Goal: Navigation & Orientation: Find specific page/section

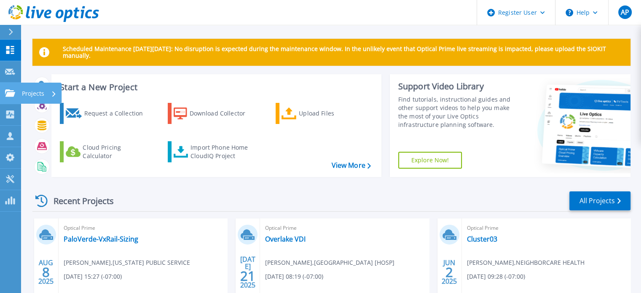
click at [4, 100] on link "Projects Projects" at bounding box center [10, 94] width 21 height 22
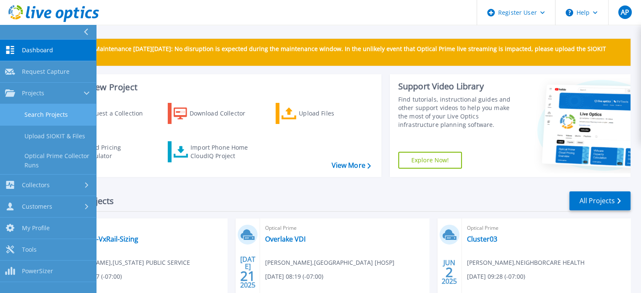
click at [46, 114] on link "Search Projects" at bounding box center [48, 115] width 96 height 22
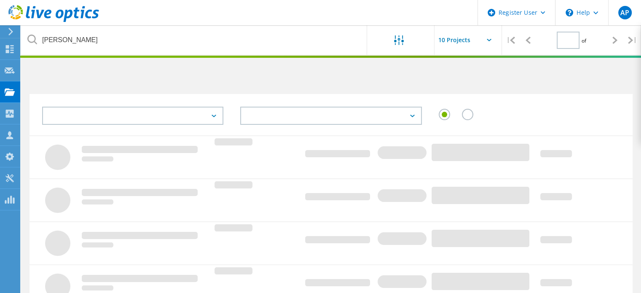
type input "1"
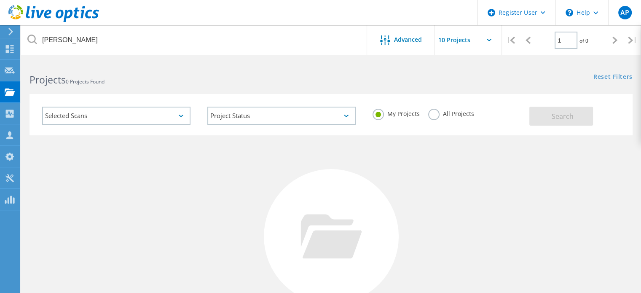
click at [449, 110] on label "All Projects" at bounding box center [451, 113] width 46 height 8
click at [0, 0] on input "All Projects" at bounding box center [0, 0] width 0 height 0
click at [555, 109] on button "Search" at bounding box center [562, 116] width 64 height 19
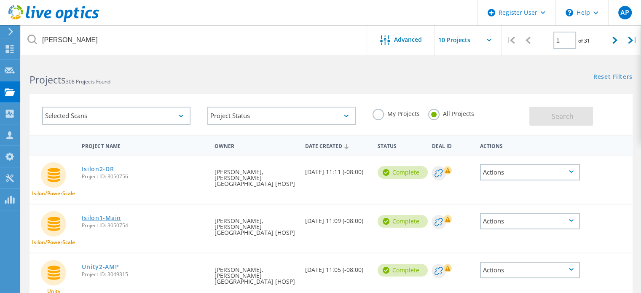
click at [97, 215] on link "Isilon1-Main" at bounding box center [101, 218] width 39 height 6
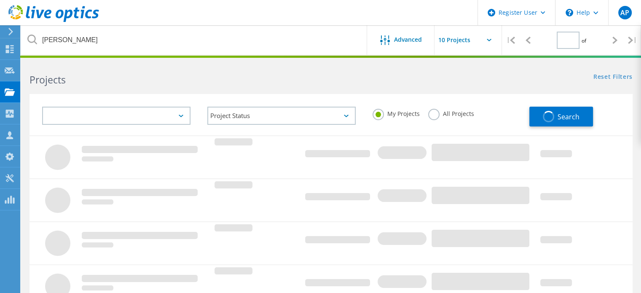
type input "1"
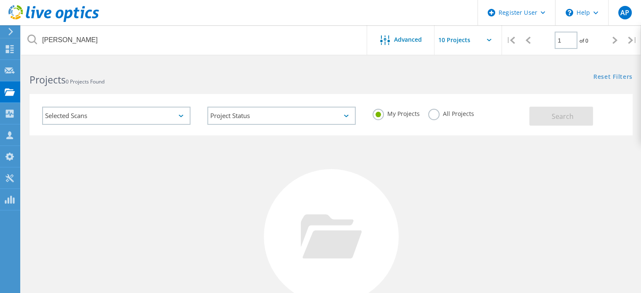
click at [439, 107] on div "My Projects All Projects" at bounding box center [446, 113] width 165 height 31
click at [476, 113] on div "My Projects All Projects" at bounding box center [446, 113] width 165 height 31
click at [465, 114] on label "All Projects" at bounding box center [451, 113] width 46 height 8
click at [0, 0] on input "All Projects" at bounding box center [0, 0] width 0 height 0
click at [550, 111] on button "Search" at bounding box center [562, 116] width 64 height 19
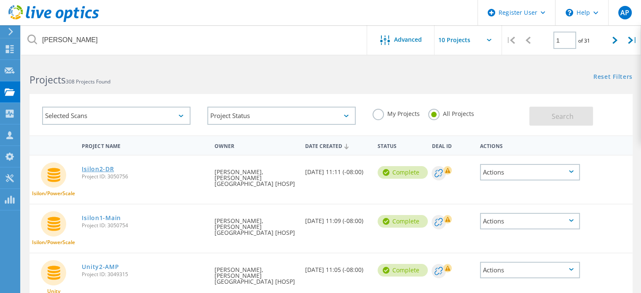
click at [104, 170] on link "Isilon2-DR" at bounding box center [98, 169] width 32 height 6
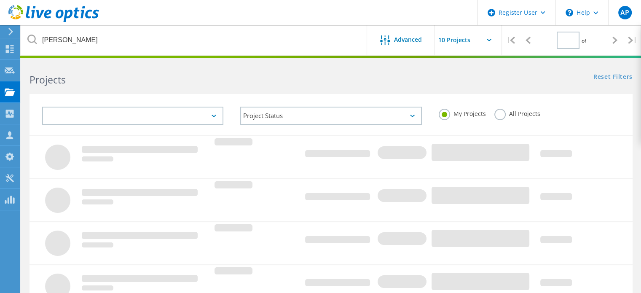
type input "1"
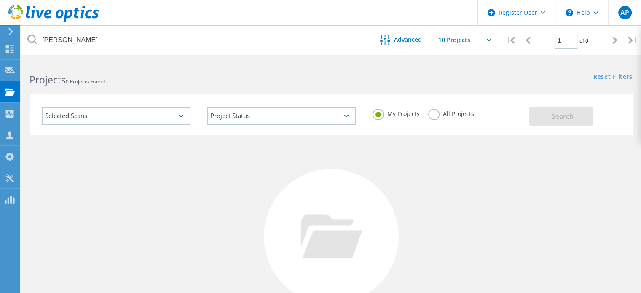
click at [438, 118] on div "All Projects" at bounding box center [451, 115] width 46 height 12
click at [437, 113] on label "All Projects" at bounding box center [451, 113] width 46 height 8
click at [0, 0] on input "All Projects" at bounding box center [0, 0] width 0 height 0
click at [564, 109] on button "Search" at bounding box center [562, 116] width 64 height 19
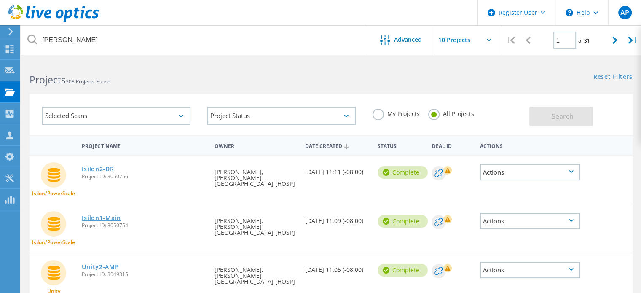
click at [110, 215] on link "Isilon1-Main" at bounding box center [101, 218] width 39 height 6
